Goal: Task Accomplishment & Management: Complete application form

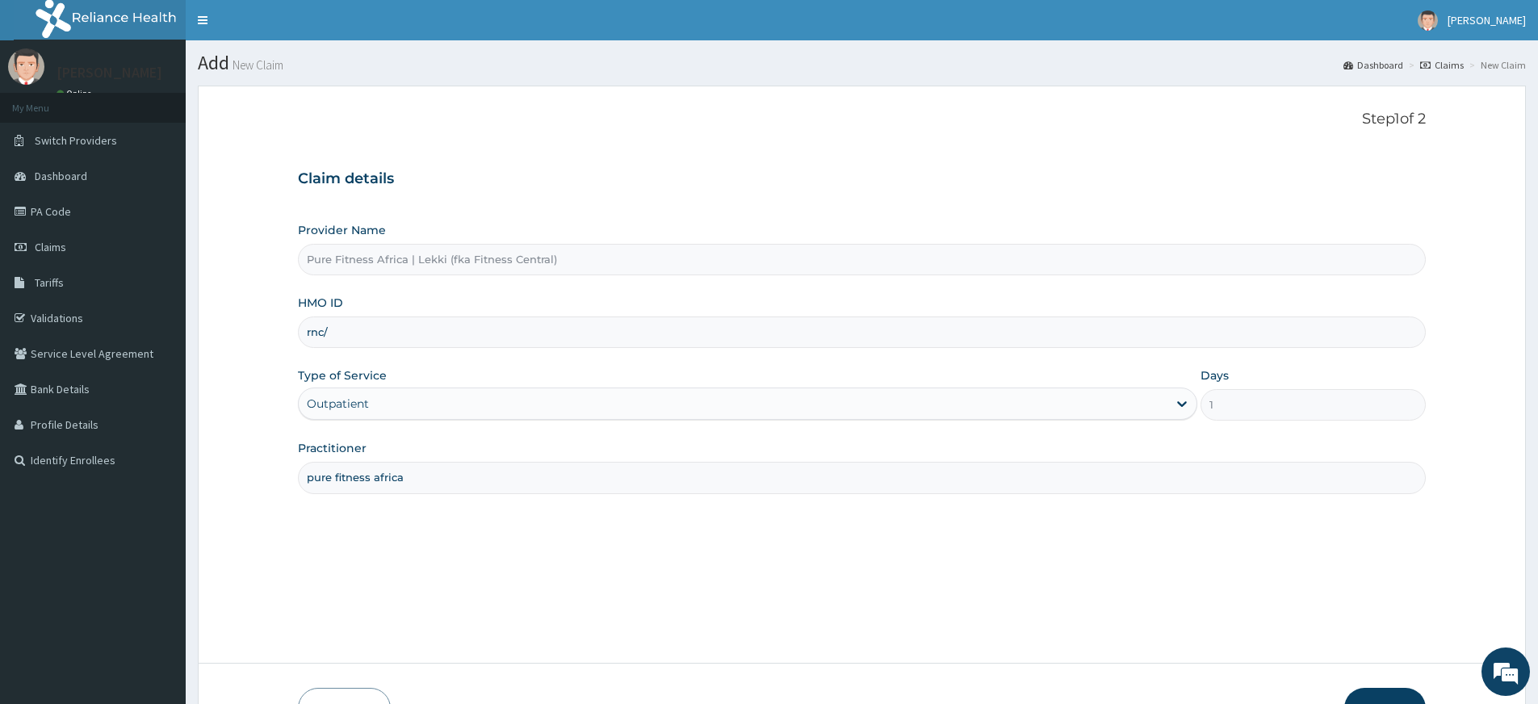
type input "rnc/10011/a"
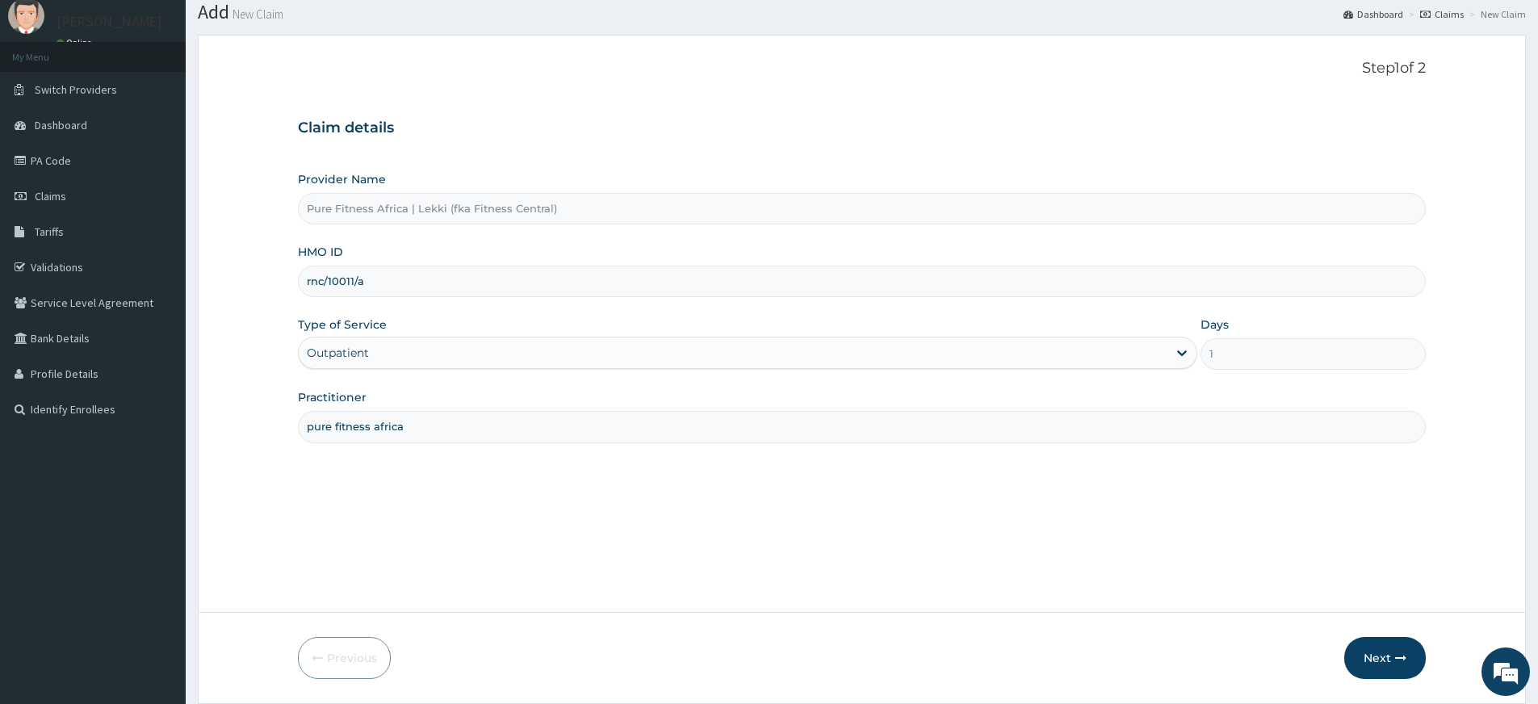
scroll to position [104, 0]
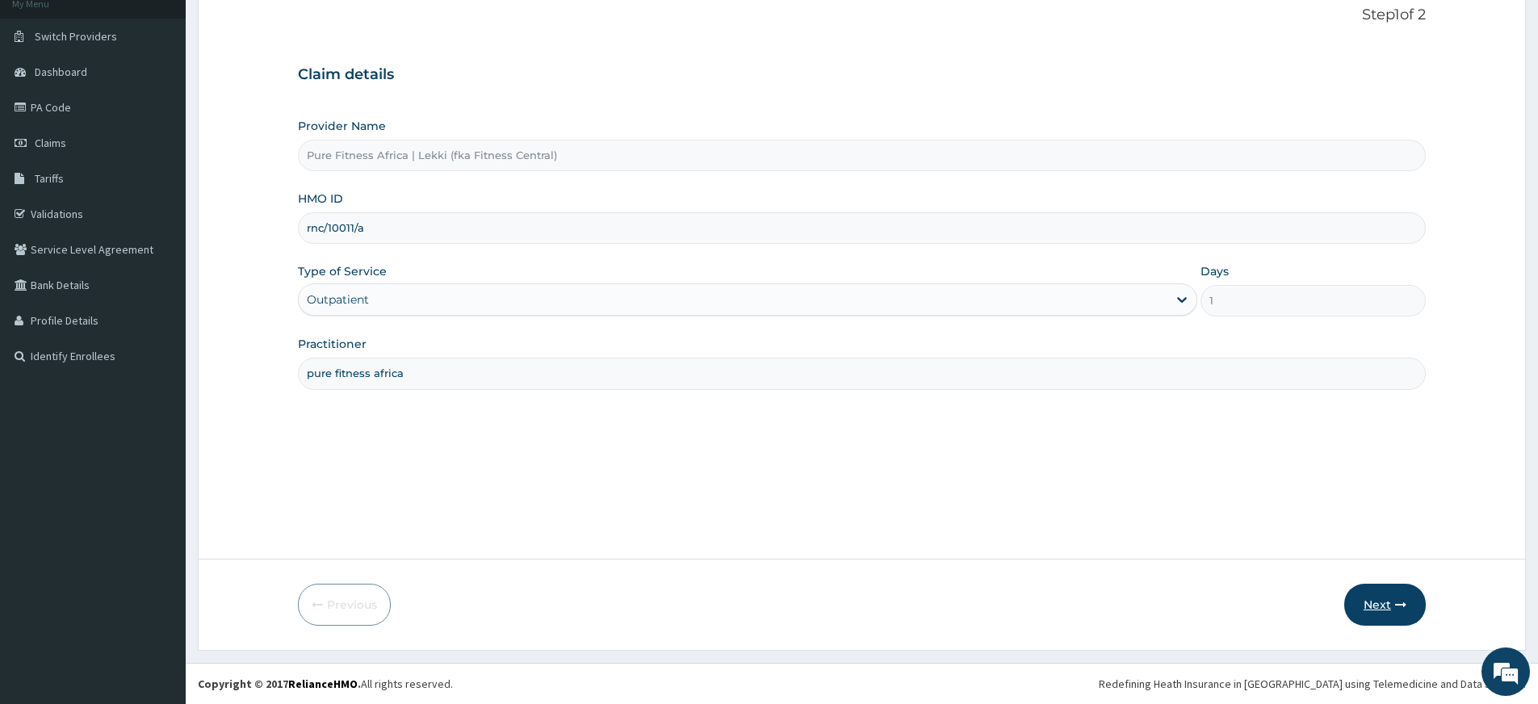
click at [1388, 597] on button "Next" at bounding box center [1385, 605] width 82 height 42
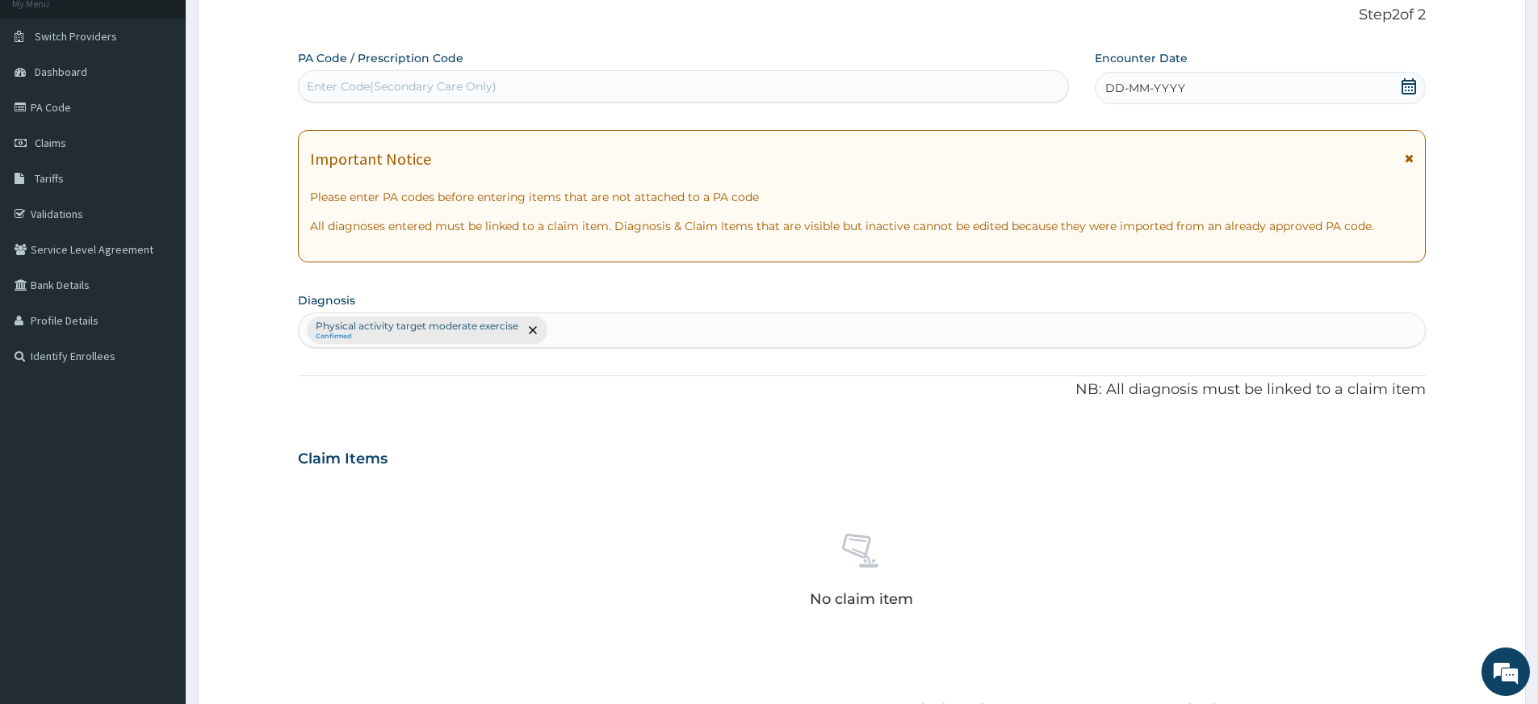
click at [1412, 87] on icon at bounding box center [1408, 86] width 15 height 16
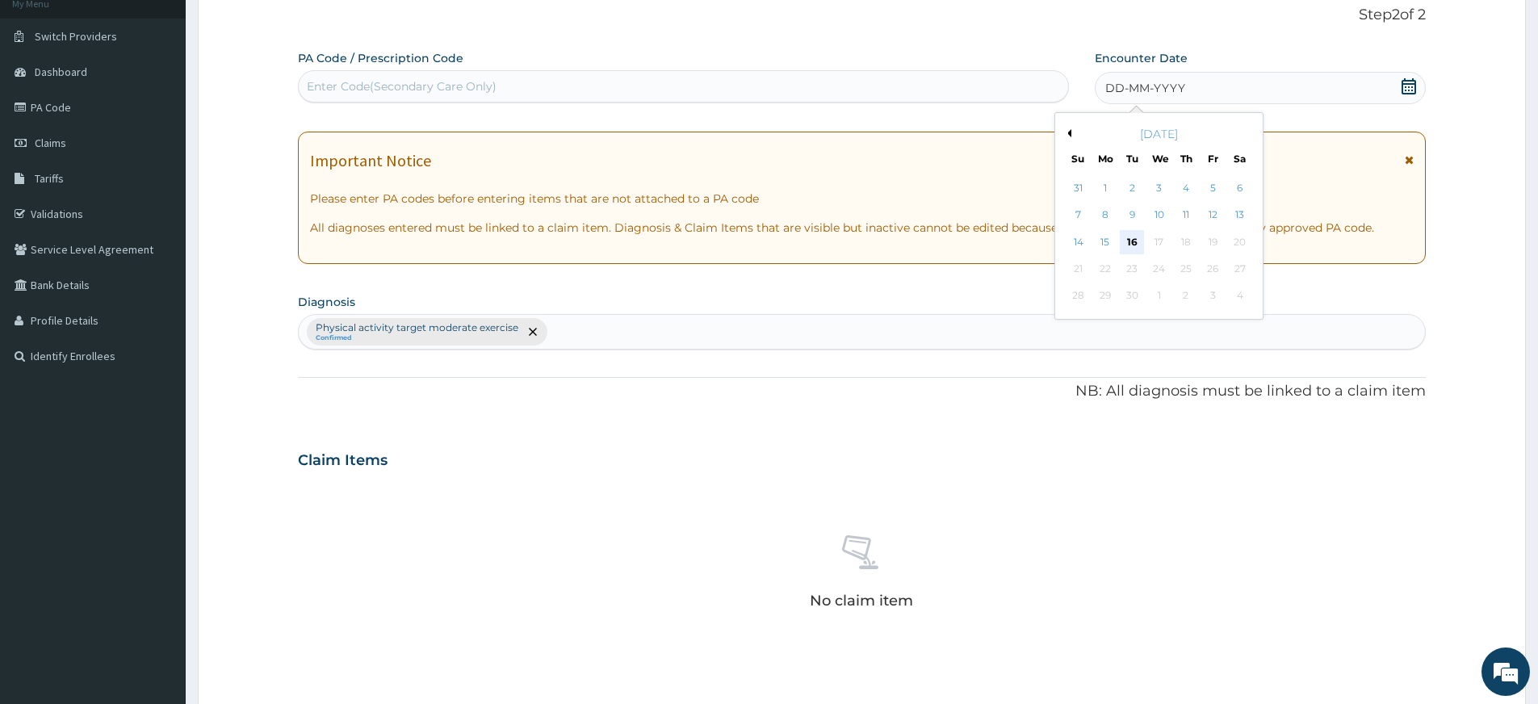
click at [1131, 248] on div "16" at bounding box center [1132, 242] width 24 height 24
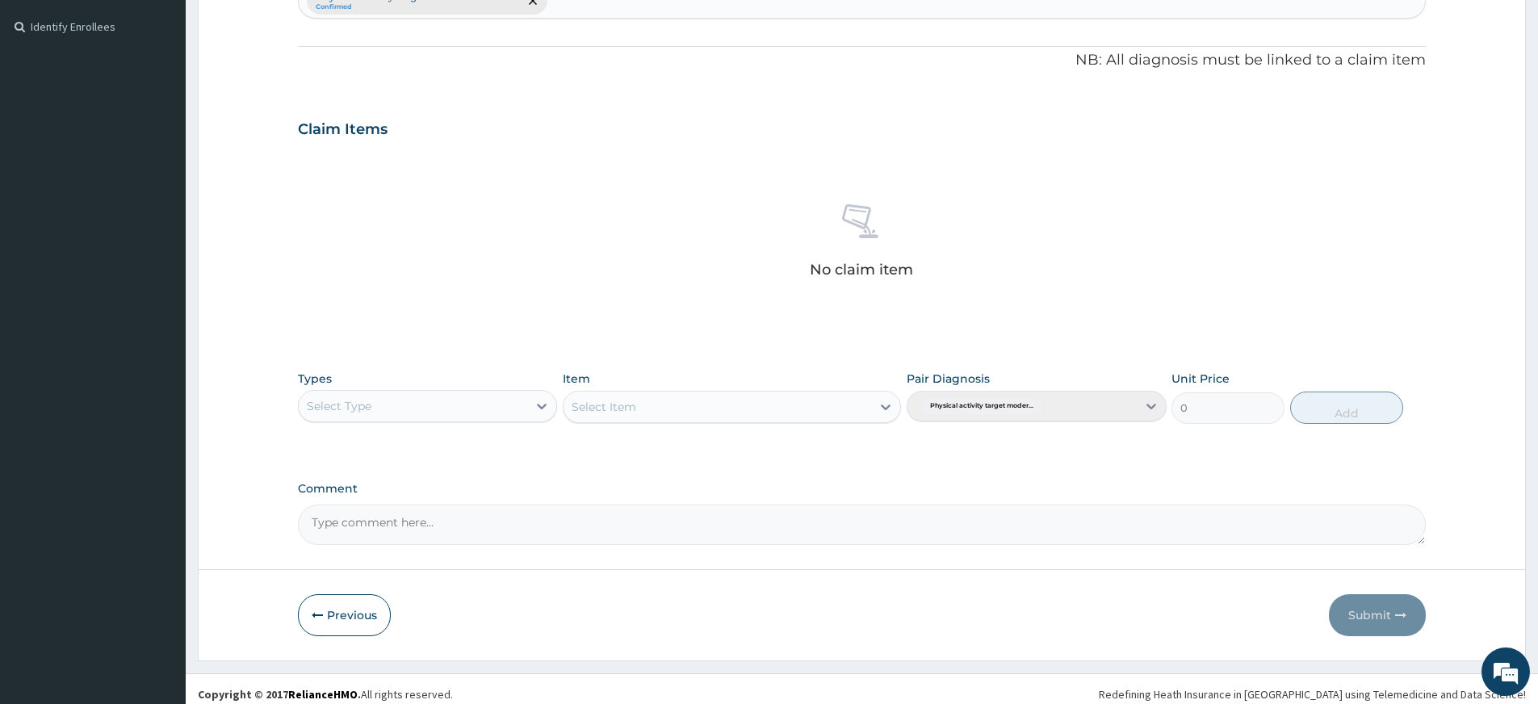
scroll to position [444, 0]
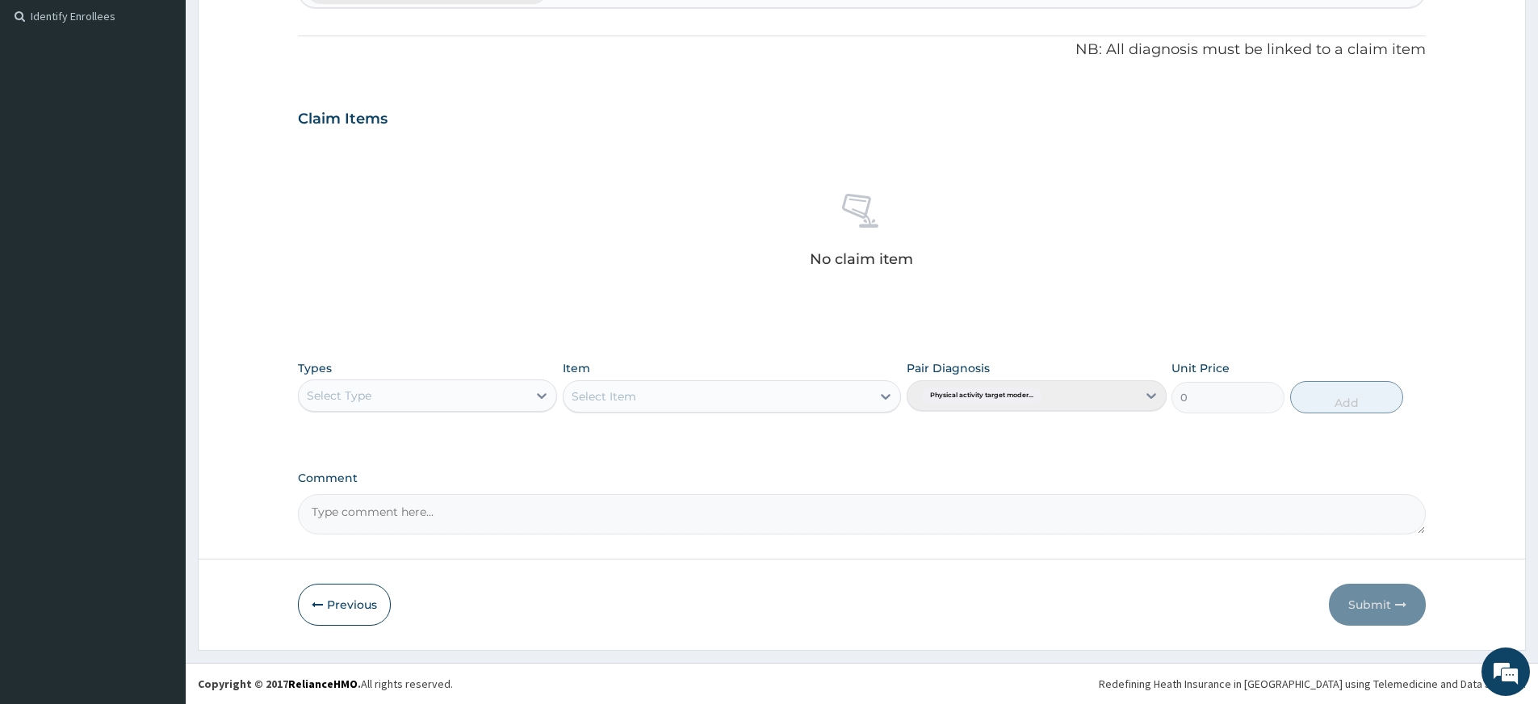
click at [488, 399] on div "Select Type" at bounding box center [413, 396] width 228 height 26
click at [352, 635] on div "Gym" at bounding box center [427, 642] width 259 height 29
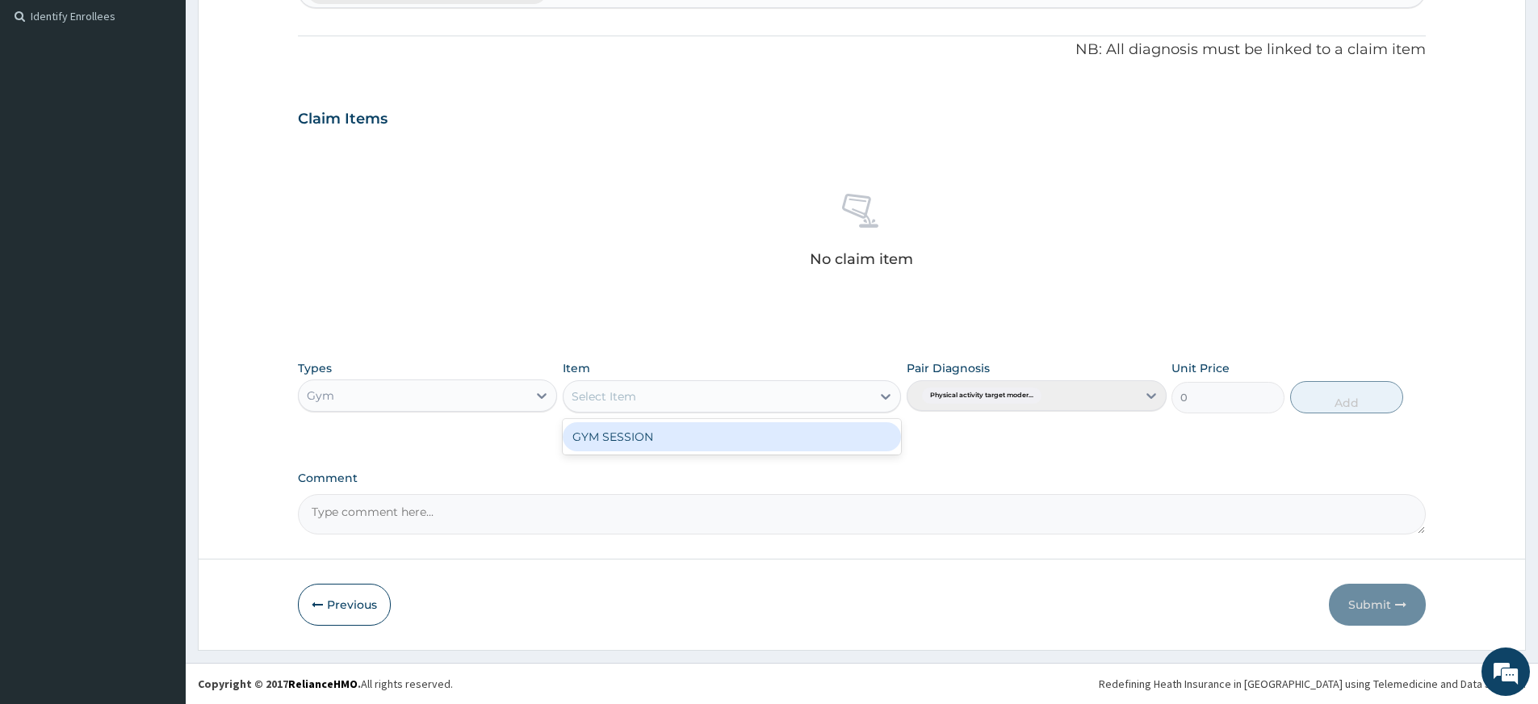
click at [775, 404] on div "Select Item" at bounding box center [717, 396] width 308 height 26
click at [767, 431] on div "GYM SESSION" at bounding box center [732, 436] width 338 height 29
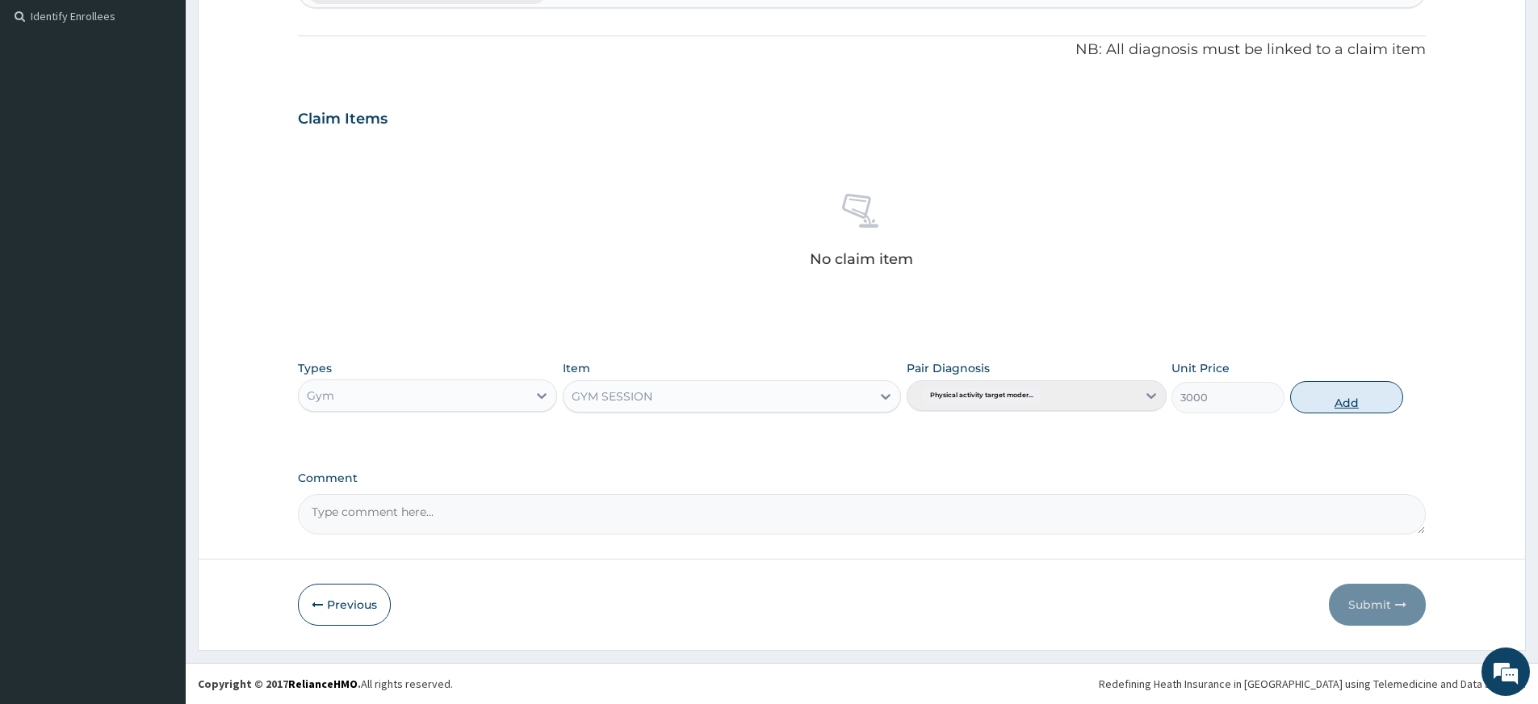
click at [1343, 395] on button "Add" at bounding box center [1346, 397] width 113 height 32
type input "0"
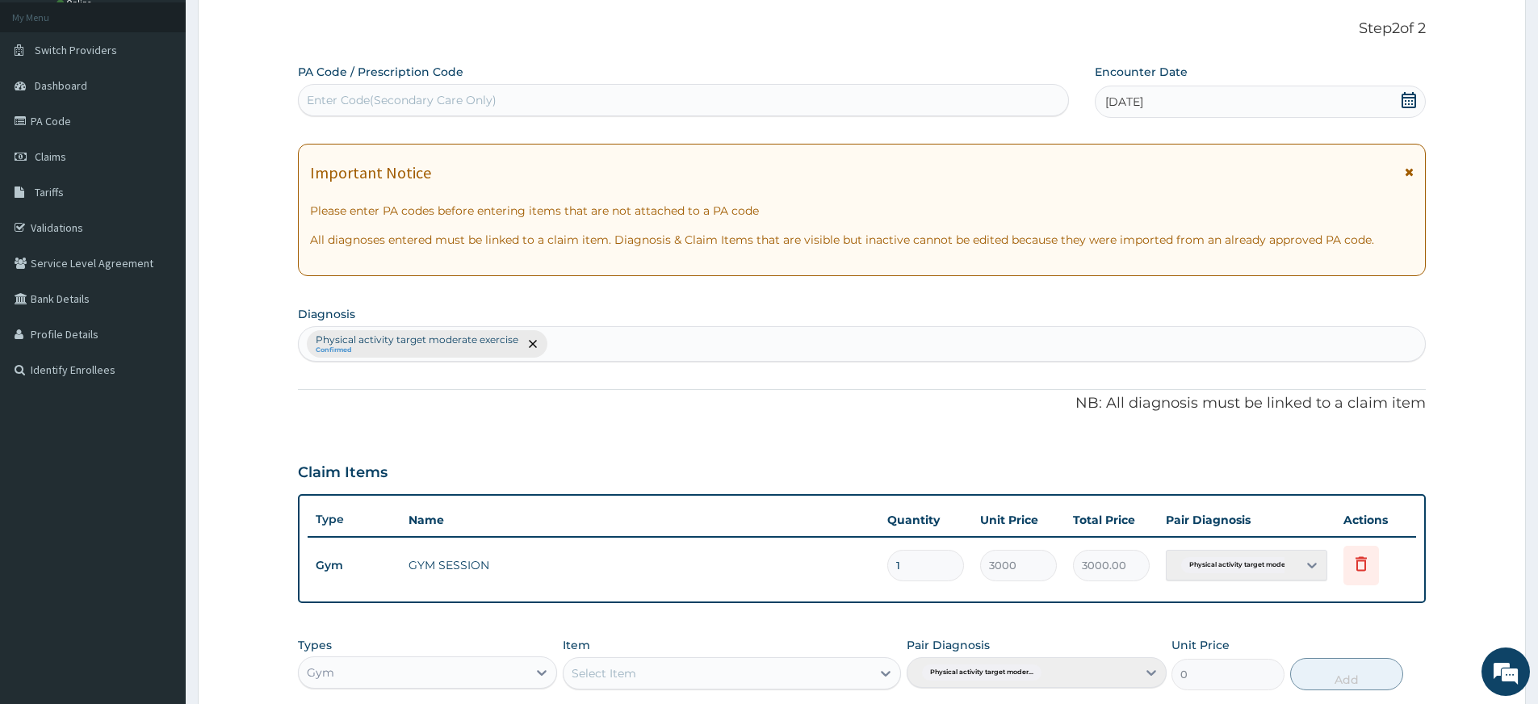
scroll to position [0, 0]
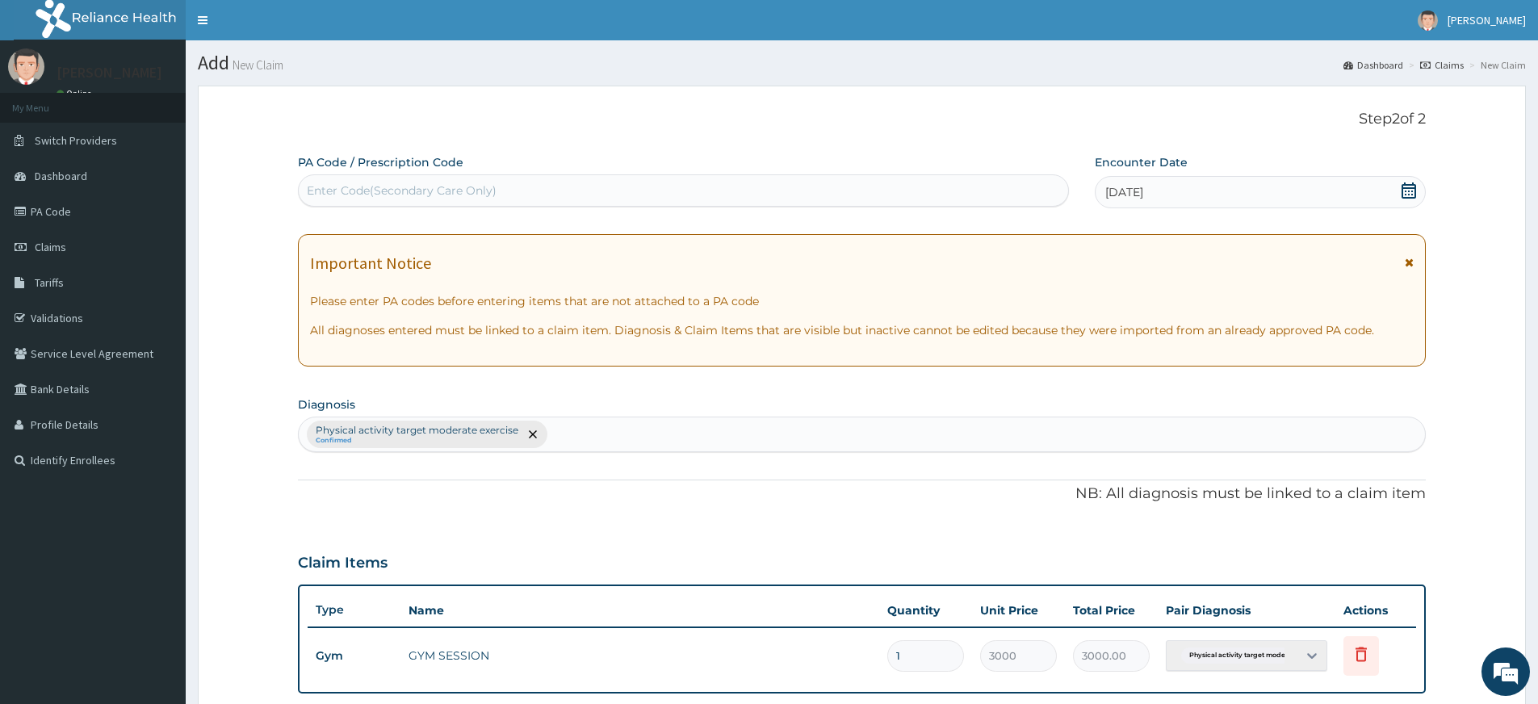
click at [423, 181] on div "Enter Code(Secondary Care Only)" at bounding box center [683, 191] width 769 height 26
type input "PA/97899C"
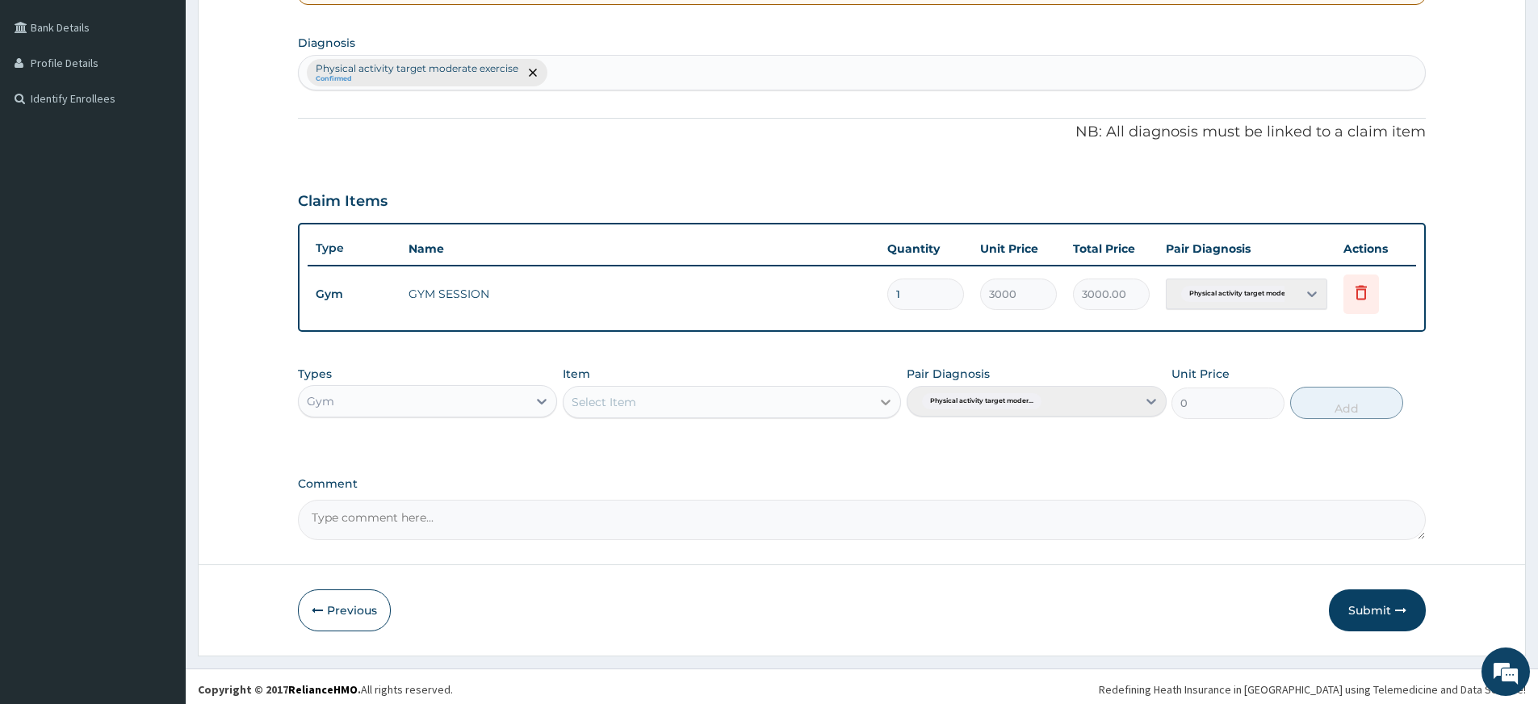
scroll to position [367, 0]
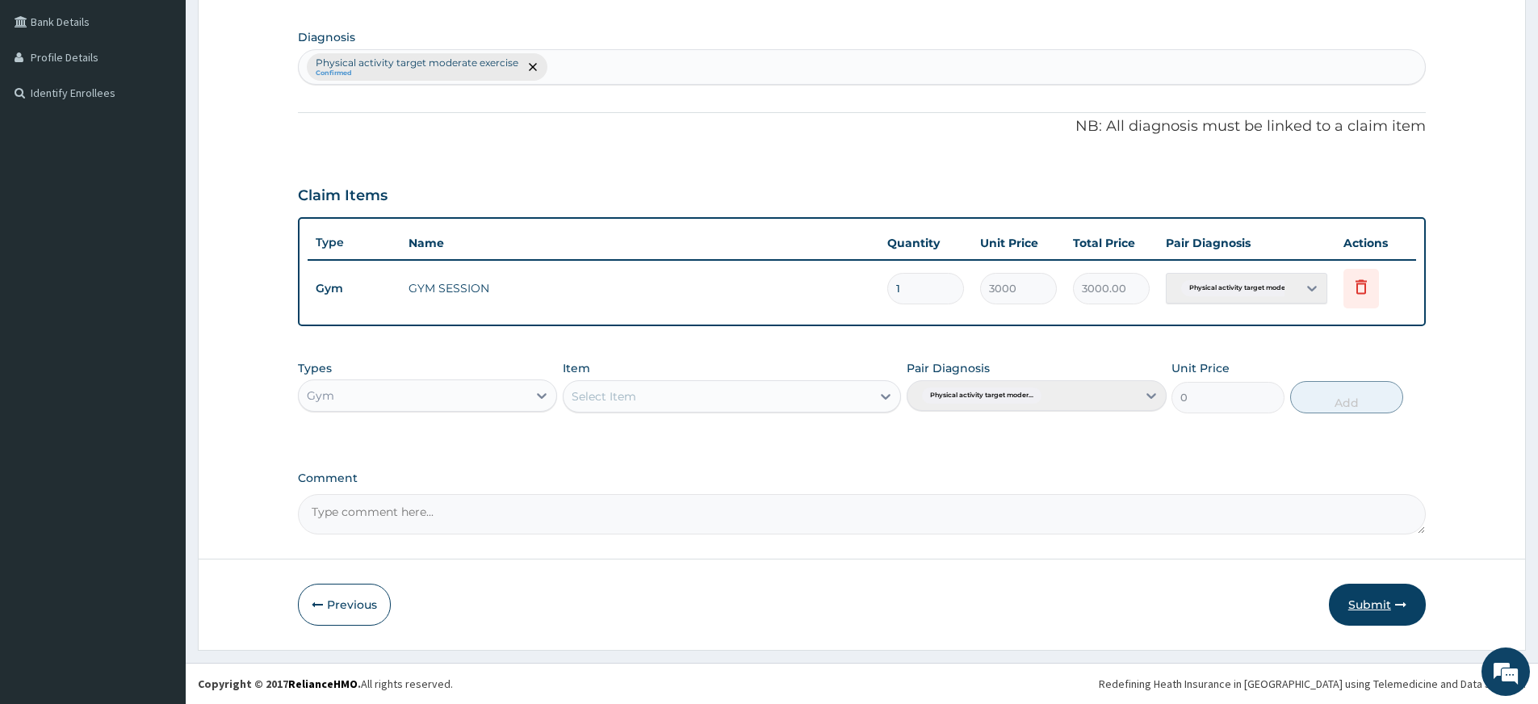
click at [1393, 604] on button "Submit" at bounding box center [1377, 605] width 97 height 42
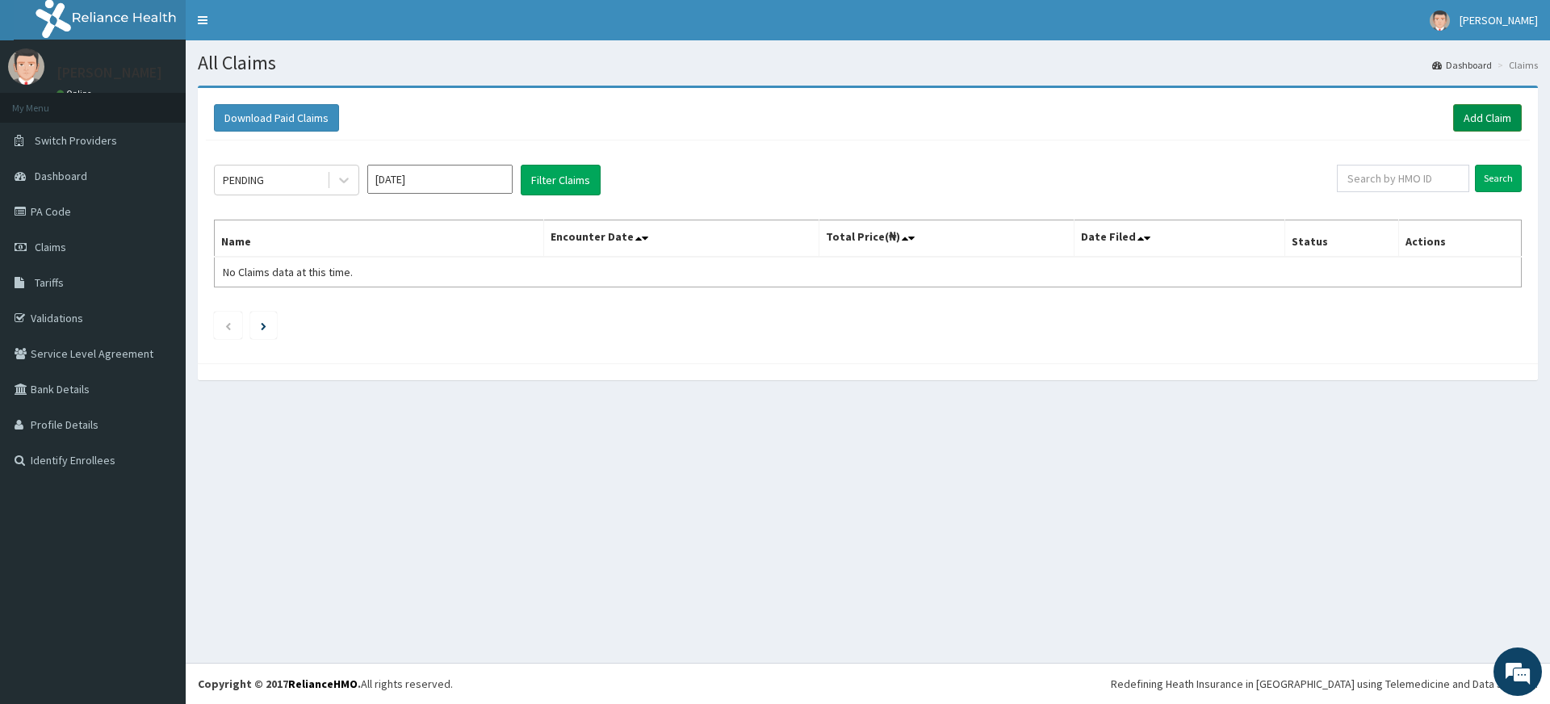
click at [1484, 112] on link "Add Claim" at bounding box center [1487, 117] width 69 height 27
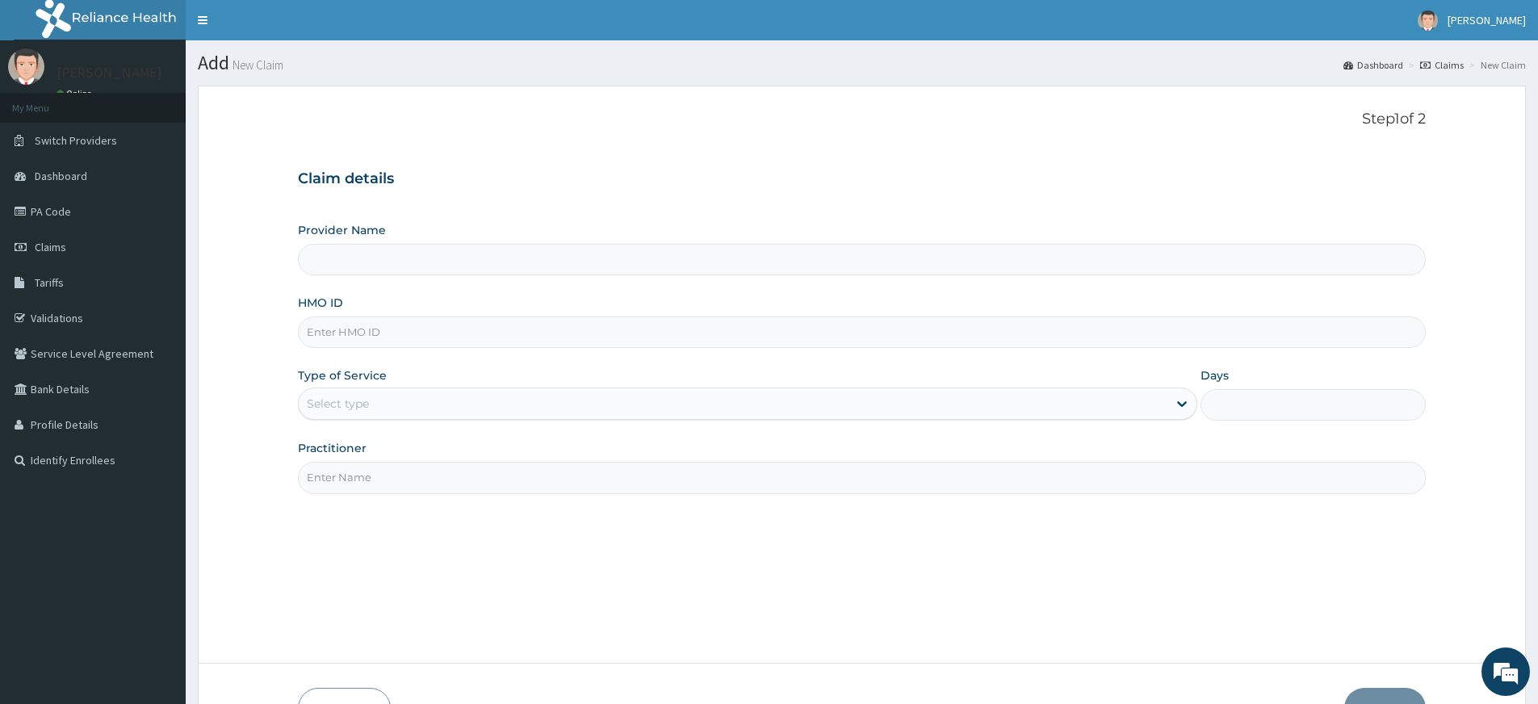
type input "Pure Fitness Africa | Lekki (fka Fitness Central)"
type input "1"
click at [571, 488] on input "Practitioner" at bounding box center [862, 477] width 1128 height 31
type input "pure fitness africa"
click at [359, 333] on input "HMO ID" at bounding box center [862, 331] width 1128 height 31
